Goal: Task Accomplishment & Management: Complete application form

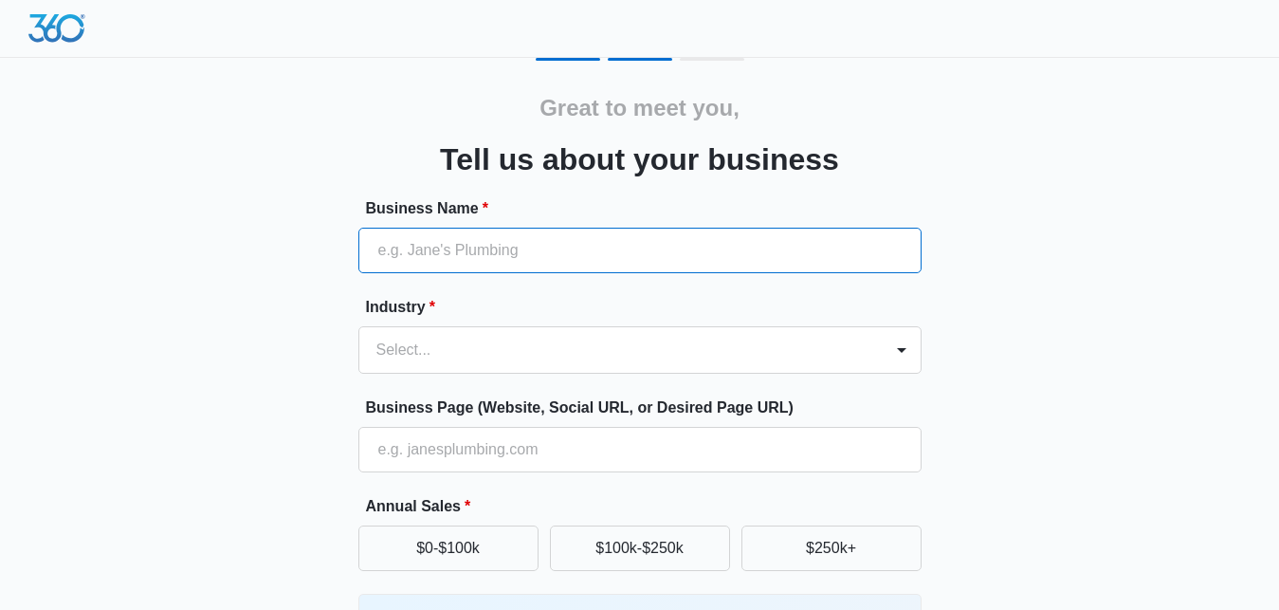
click at [527, 242] on input "Business Name *" at bounding box center [639, 251] width 563 height 46
paste input "Summit Estate Planning Group"
type input "Summit Estate Planning Group"
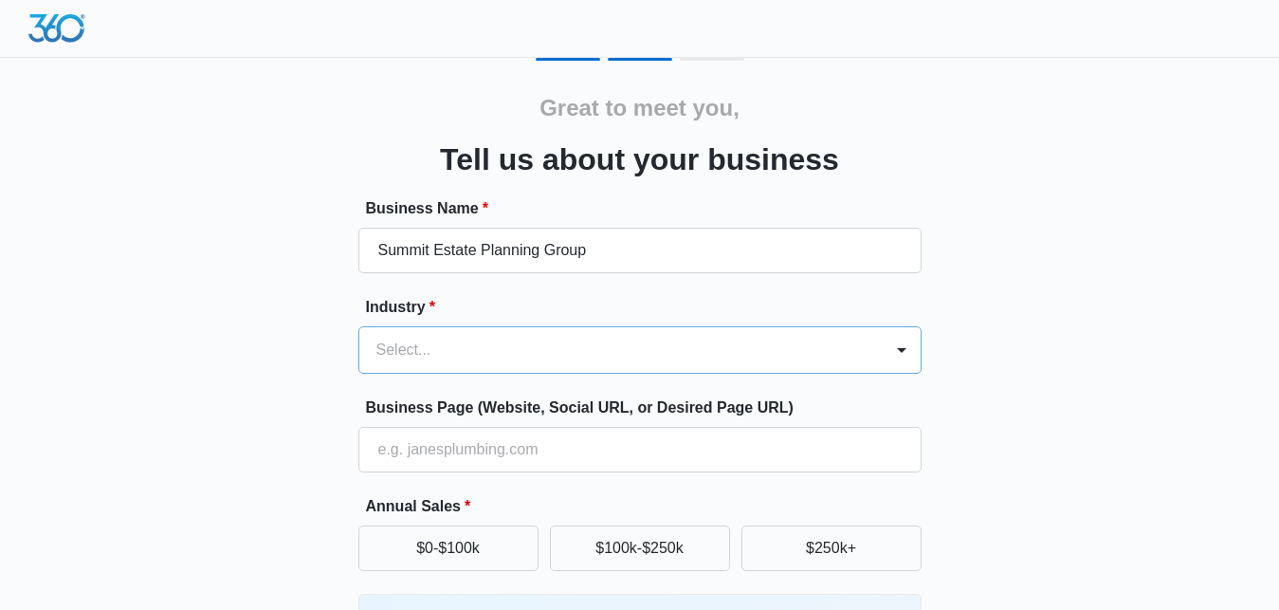
click at [511, 356] on div "Select..." at bounding box center [639, 349] width 563 height 47
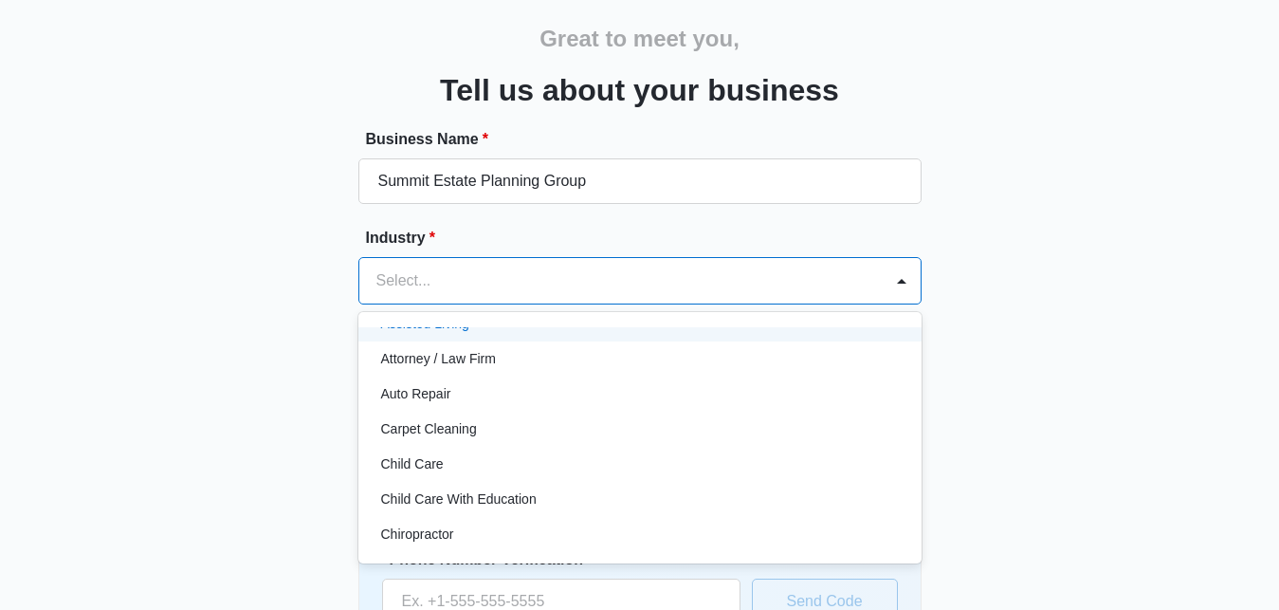
scroll to position [91, 0]
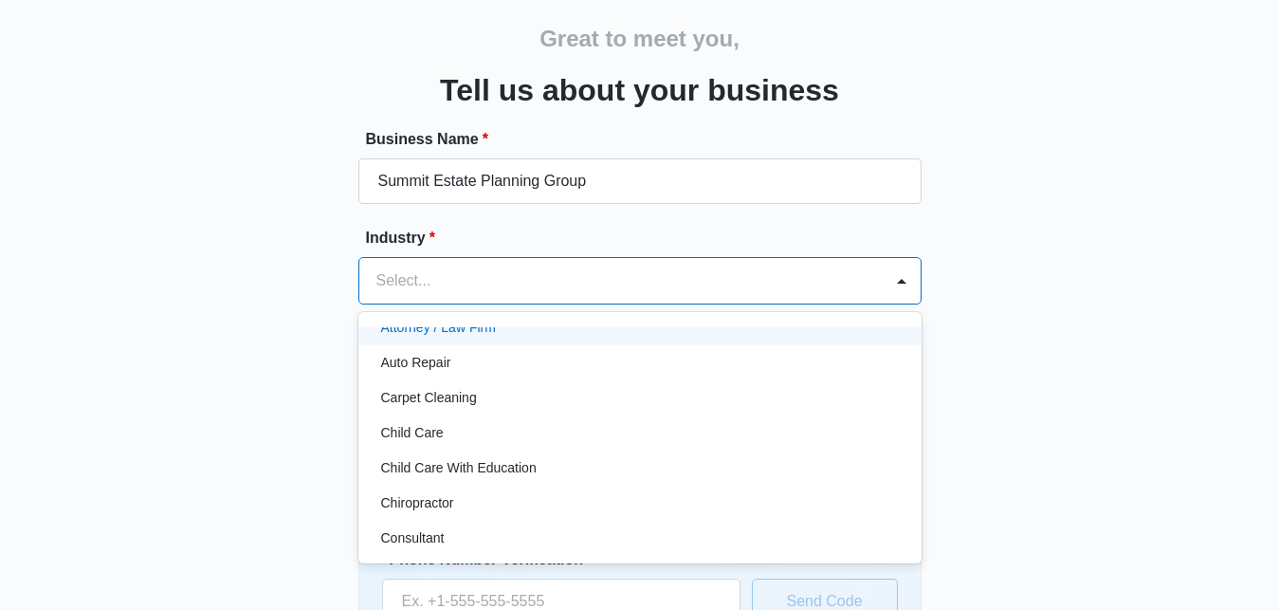
click at [503, 334] on div "Attorney / Law Firm" at bounding box center [638, 328] width 514 height 20
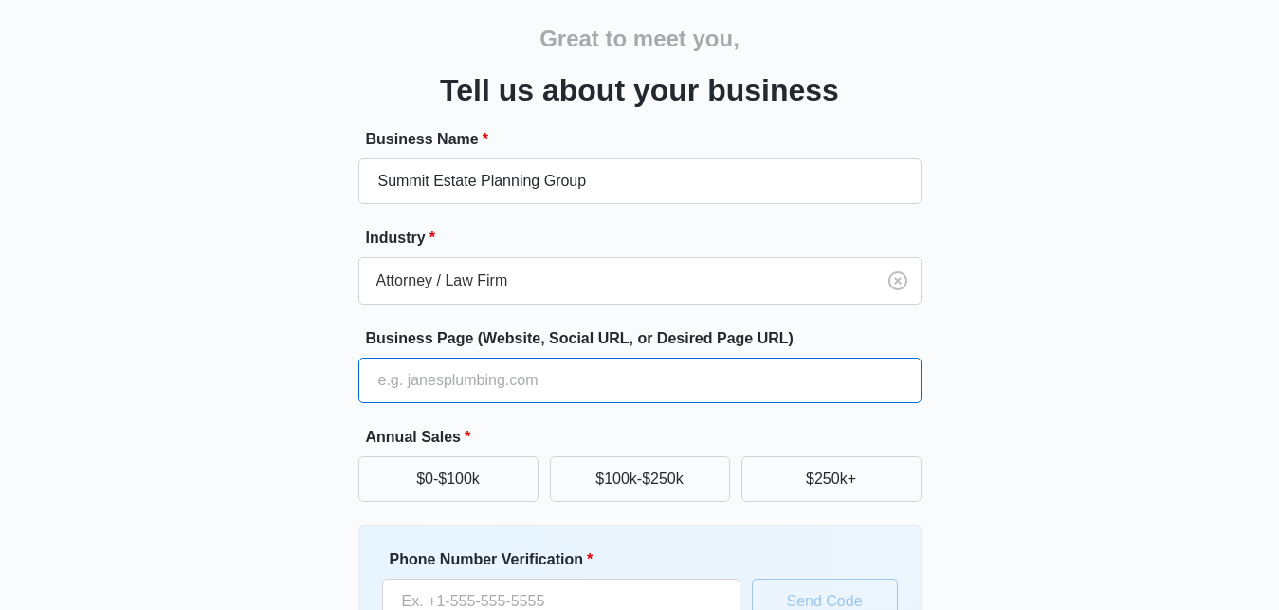
click at [514, 388] on input "Business Page (Website, Social URL, or Desired Page URL)" at bounding box center [639, 380] width 563 height 46
paste input "[URL][DOMAIN_NAME]"
type input "[URL][DOMAIN_NAME]"
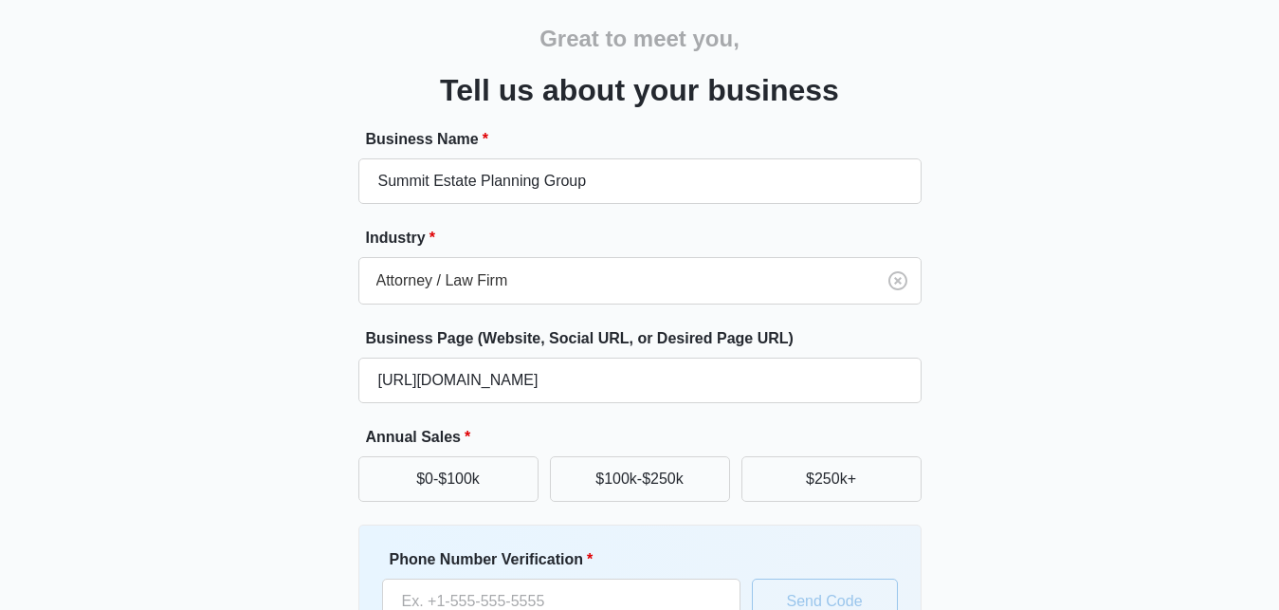
click at [341, 392] on div "Great to meet you, Tell us about your business Business Name * Summit Estate Pl…" at bounding box center [640, 373] width 1138 height 769
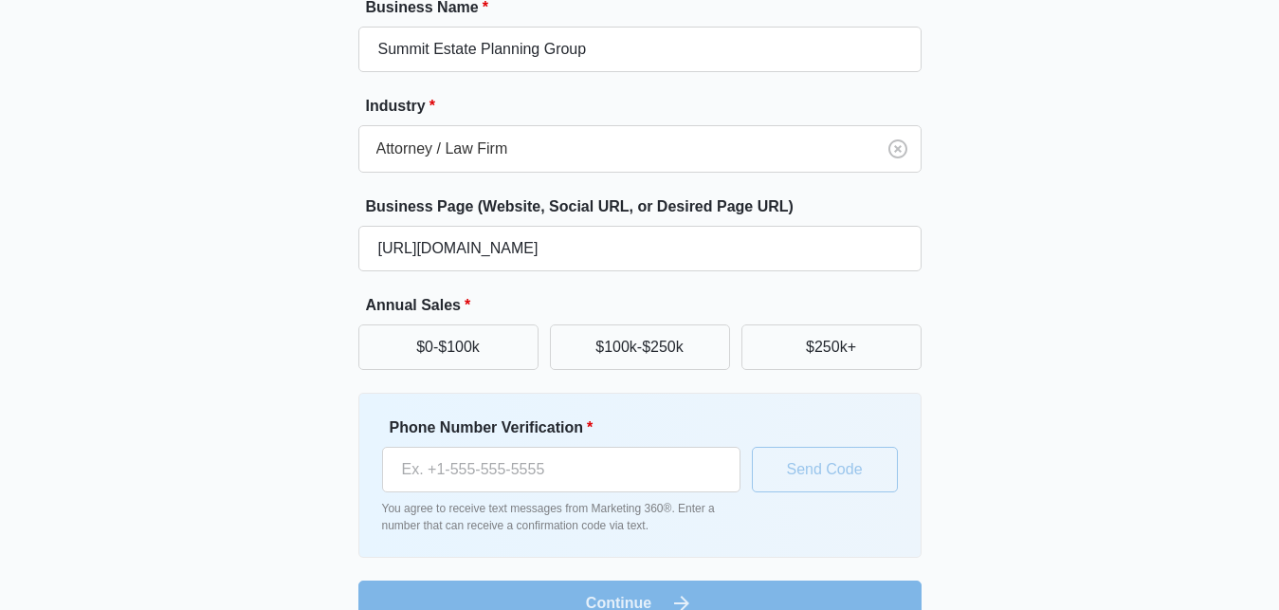
scroll to position [240, 0]
